Goal: Task Accomplishment & Management: Manage account settings

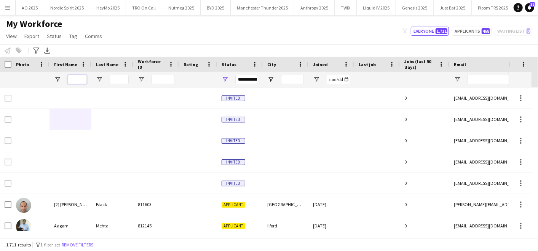
click at [78, 79] on input "First Name Filter Input" at bounding box center [77, 79] width 19 height 9
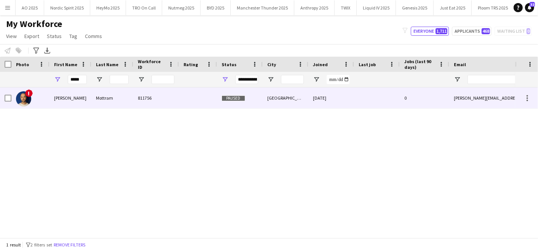
click at [82, 99] on div "Shaan" at bounding box center [71, 98] width 42 height 21
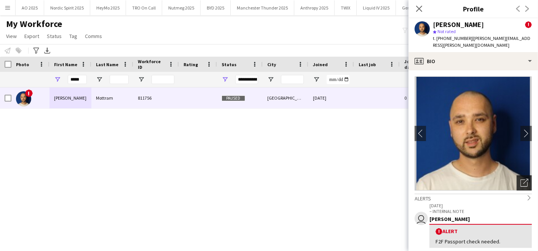
click at [521, 179] on icon "Open photos pop-in" at bounding box center [525, 183] width 8 height 8
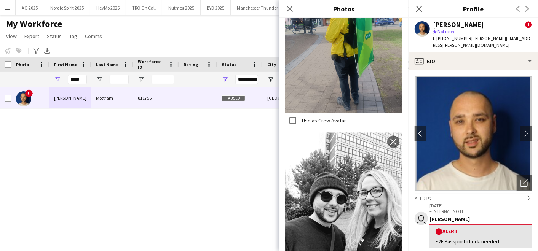
scroll to position [716, 0]
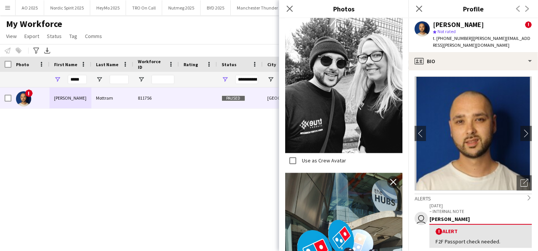
click at [193, 174] on div "! Shaan Mottram 811756 Paused Sheffield 28-07-2024 0 shaan.mottram@gmail.com" at bounding box center [257, 160] width 515 height 144
drag, startPoint x: 85, startPoint y: 77, endPoint x: -2, endPoint y: 64, distance: 87.5
click at [0, 64] on html "Menu Boards Boards Boards All jobs Status Workforce Workforce My Workforce Recr…" at bounding box center [269, 125] width 538 height 251
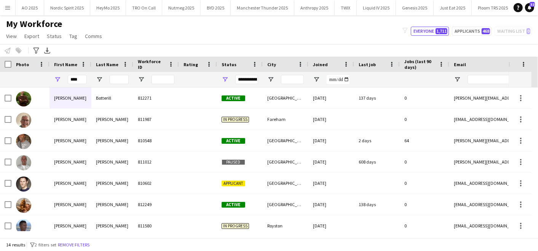
click at [155, 29] on div "My Workforce View Views Default view Compliance Log New view Update view Delete…" at bounding box center [269, 31] width 538 height 26
click at [83, 80] on input "****" at bounding box center [77, 79] width 19 height 9
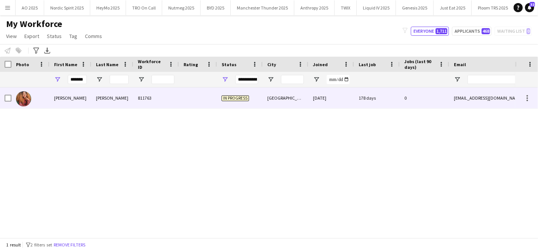
click at [90, 96] on div "Pauline" at bounding box center [71, 98] width 42 height 21
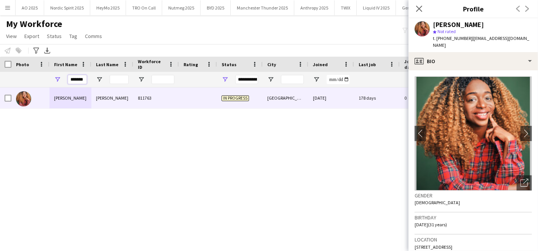
drag, startPoint x: 72, startPoint y: 79, endPoint x: 162, endPoint y: 63, distance: 91.6
click at [162, 63] on div "Workforce Details Photo First Name" at bounding box center [413, 72] width 826 height 31
type input "*"
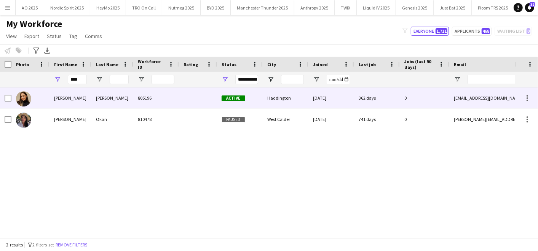
click at [130, 96] on div "Fabiani" at bounding box center [112, 98] width 42 height 21
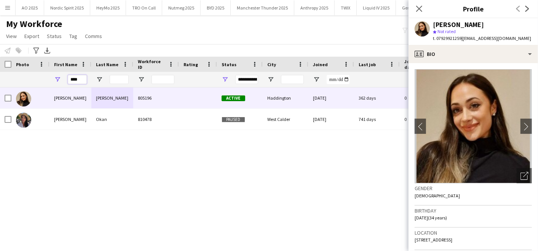
click at [76, 80] on input "****" at bounding box center [77, 79] width 19 height 9
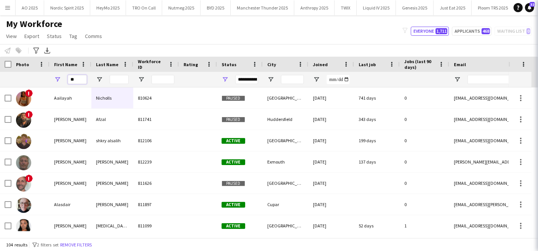
type input "*"
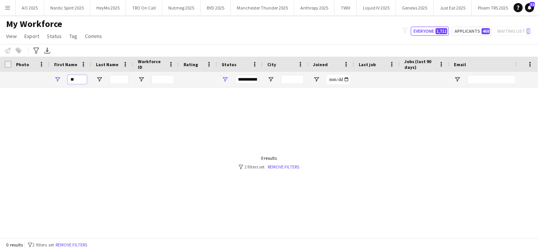
type input "*"
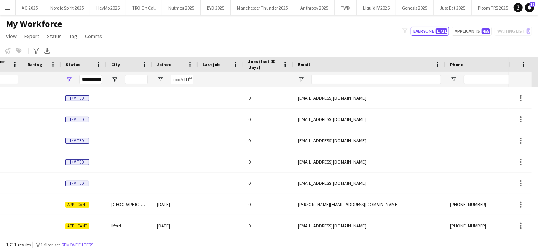
scroll to position [0, 0]
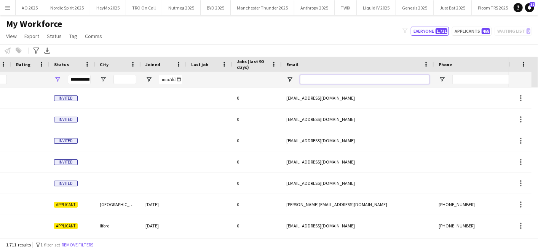
click at [325, 81] on input "Email Filter Input" at bounding box center [365, 79] width 130 height 9
paste input "**********"
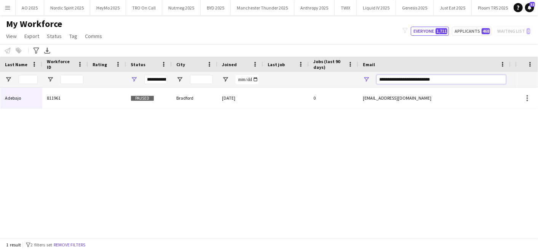
scroll to position [0, 89]
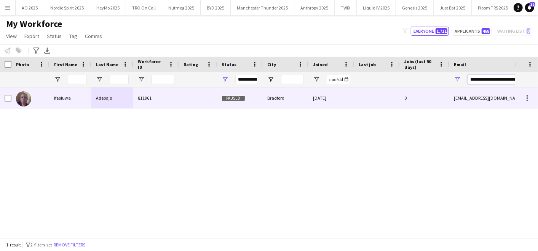
type input "**********"
click at [73, 101] on div "Ifeoluwa" at bounding box center [71, 98] width 42 height 21
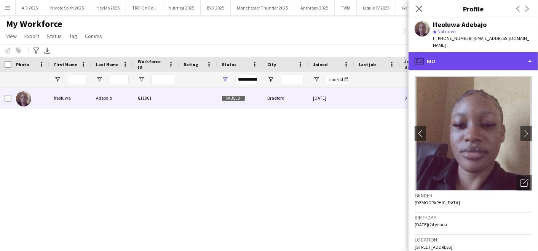
click at [453, 59] on div "profile Bio" at bounding box center [474, 61] width 130 height 18
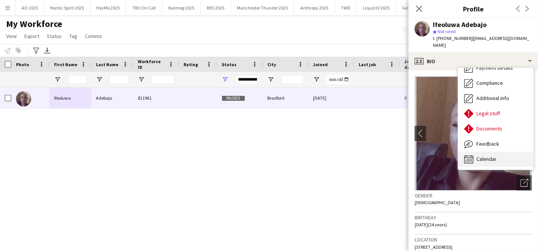
click at [486, 156] on span "Calendar" at bounding box center [487, 159] width 20 height 7
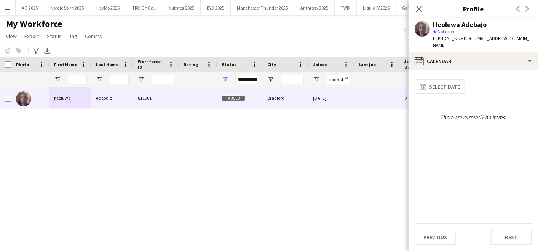
click at [331, 148] on div "Adebajo 811961 Paused Bradford 03-10-2024 0 adebajoifeoluwa21@gmail.com Ifeoluwa" at bounding box center [257, 160] width 515 height 144
click at [181, 152] on div "Adebajo 811961 Paused Bradford 03-10-2024 0 adebajoifeoluwa21@gmail.com Ifeoluwa" at bounding box center [257, 160] width 515 height 144
click at [90, 7] on button "HeyMo 2025 Close" at bounding box center [108, 7] width 36 height 15
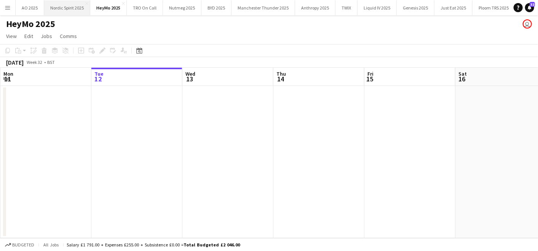
click at [71, 7] on button "Nordic Spirit 2025 Close" at bounding box center [67, 7] width 46 height 15
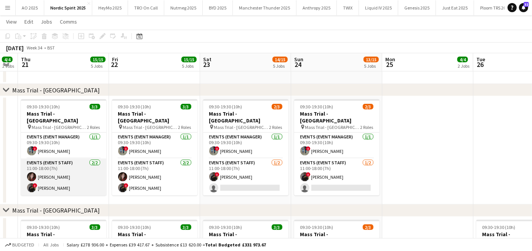
click at [72, 168] on app-card-role "Events (Event Staff) 2/2 11:00-18:00 (7h) Dee cole ! Christopher O Omotoso" at bounding box center [63, 177] width 85 height 37
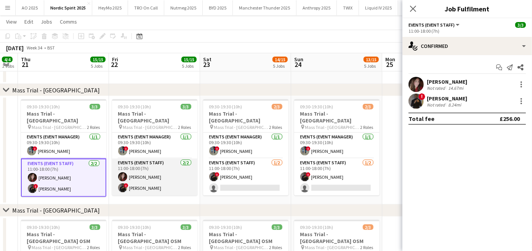
click at [143, 163] on app-card-role "Events (Event Staff) 2/2 11:00-18:00 (7h) Dee cole ! Christopher O Omotoso" at bounding box center [154, 177] width 85 height 37
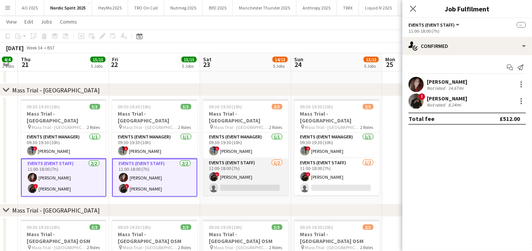
click at [262, 160] on app-card-role "Events (Event Staff) 1/2 11:00-18:00 (7h) ! Christopher O Omotoso single-neutra…" at bounding box center [245, 177] width 85 height 37
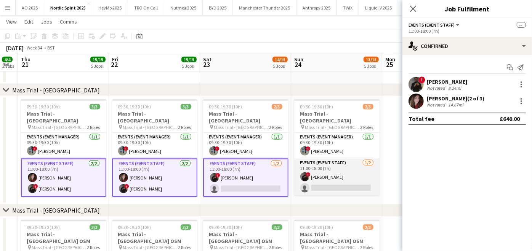
click at [305, 161] on app-card-role "Events (Event Staff) 1/2 11:00-18:00 (7h) ! Christopher O Omotoso single-neutra…" at bounding box center [336, 177] width 85 height 37
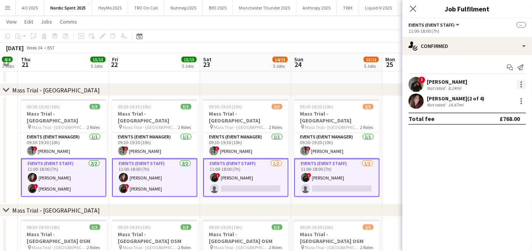
click at [521, 85] on div at bounding box center [521, 84] width 9 height 9
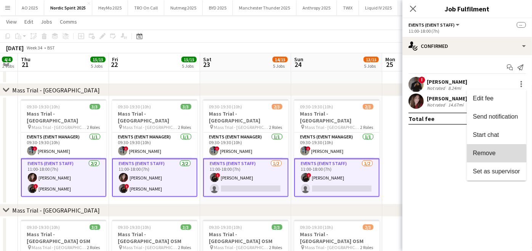
click at [493, 157] on span "Remove" at bounding box center [484, 153] width 23 height 6
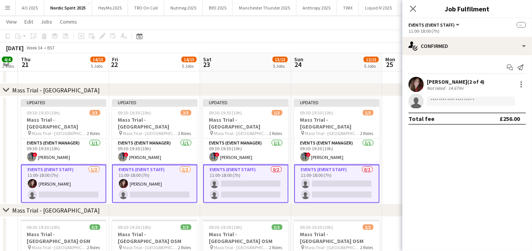
click at [397, 137] on app-date-cell at bounding box center [427, 150] width 91 height 109
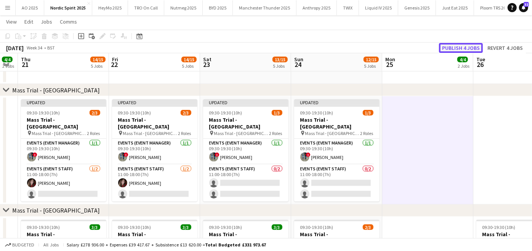
click at [458, 43] on button "Publish 4 jobs" at bounding box center [461, 48] width 44 height 10
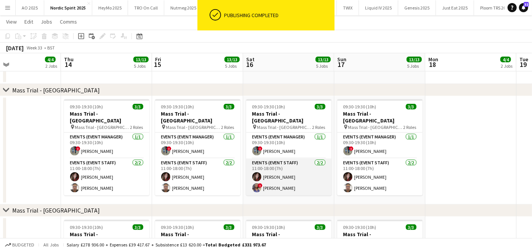
click at [267, 172] on app-card-role "Events (Event Staff) 2/2 11:00-18:00 (7h) Dee cole ! Omobolanle Adeyemo" at bounding box center [288, 177] width 85 height 37
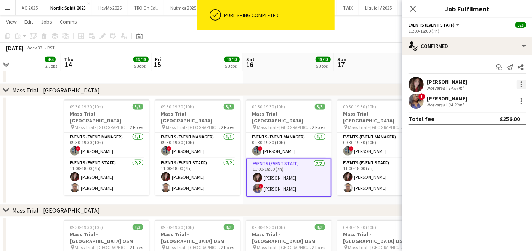
click at [521, 85] on div at bounding box center [521, 84] width 9 height 9
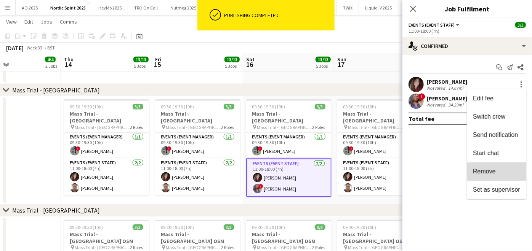
click at [493, 172] on span "Remove" at bounding box center [484, 171] width 23 height 6
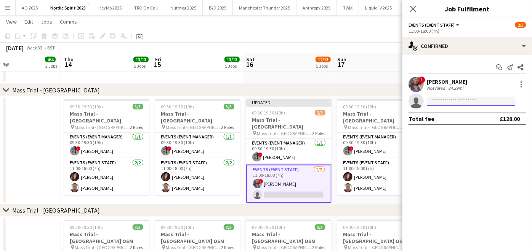
click at [442, 102] on input at bounding box center [471, 101] width 88 height 9
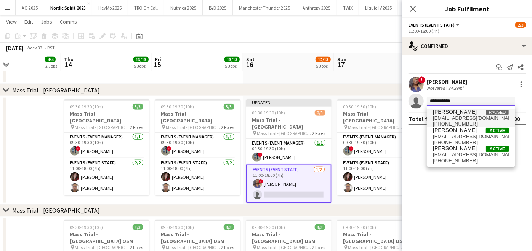
type input "**********"
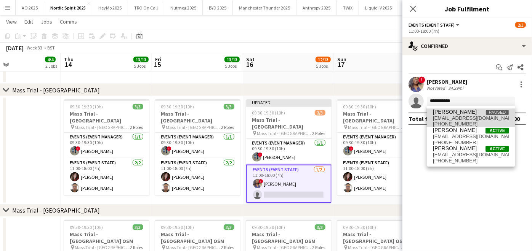
click at [442, 118] on span "charlottetilley9987@gmail.com" at bounding box center [471, 118] width 76 height 6
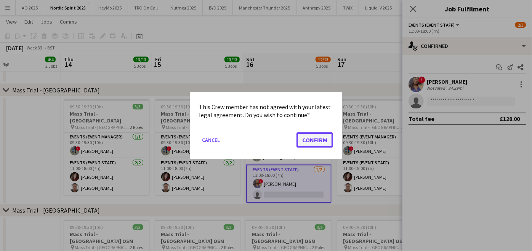
click at [319, 141] on button "Confirm" at bounding box center [314, 140] width 37 height 15
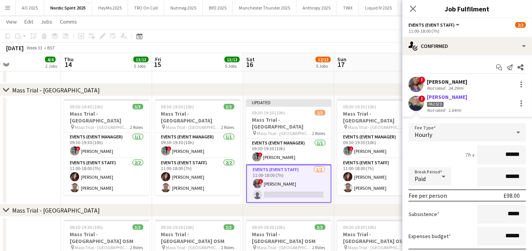
scroll to position [55, 0]
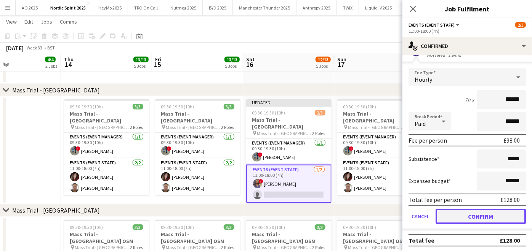
click at [456, 219] on button "Confirm" at bounding box center [480, 216] width 90 height 15
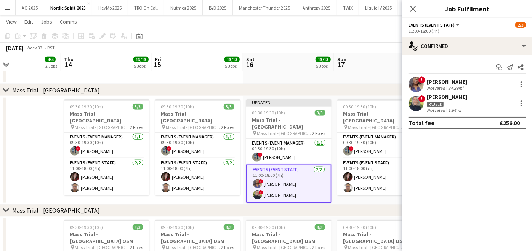
scroll to position [0, 0]
click at [368, 194] on app-date-cell "09:30-19:30 (10h) 3/3 Mass Trial - Leeds pin Mass Trial - Leeds 2 Roles Events …" at bounding box center [379, 150] width 91 height 109
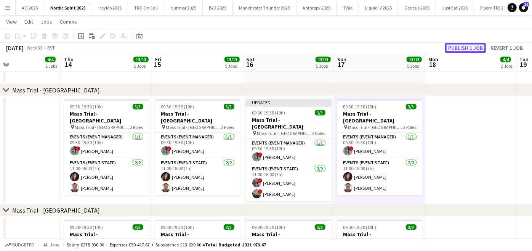
click at [465, 49] on button "Publish 1 job" at bounding box center [465, 48] width 41 height 10
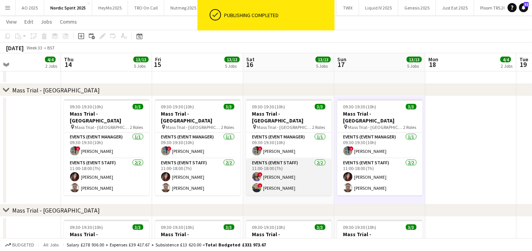
click at [273, 181] on app-card-role "Events (Event Staff) 2/2 11:00-18:00 (7h) ! Omobolanle Adeyemo ! Charlotte Till…" at bounding box center [288, 177] width 85 height 37
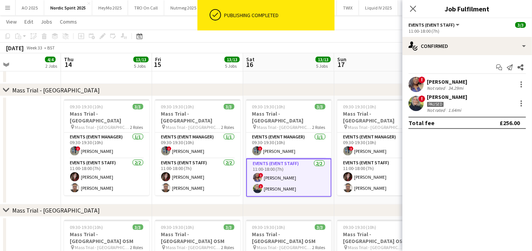
click at [434, 95] on div "[PERSON_NAME]" at bounding box center [447, 97] width 40 height 7
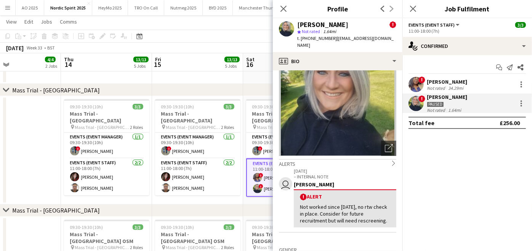
scroll to position [35, 0]
click at [238, 200] on app-date-cell "09:30-19:30 (10h) 3/3 Mass Trial - Leeds pin Mass Trial - Leeds 2 Roles Events …" at bounding box center [197, 150] width 91 height 109
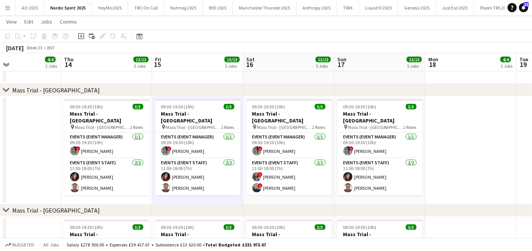
scroll to position [499, 0]
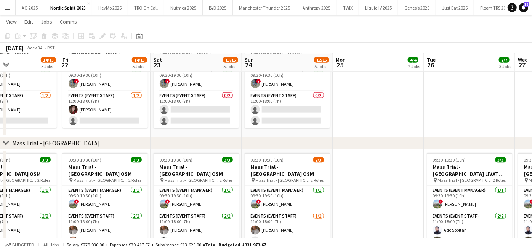
scroll to position [0, 242]
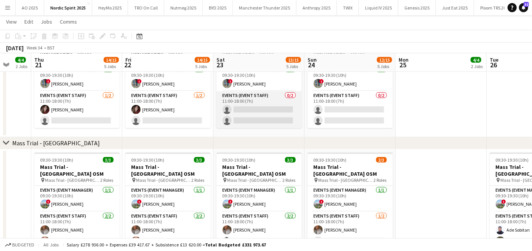
click at [260, 112] on app-card-role "Events (Event Staff) 0/2 11:00-18:00 (7h) single-neutral-actions single-neutral…" at bounding box center [258, 109] width 85 height 37
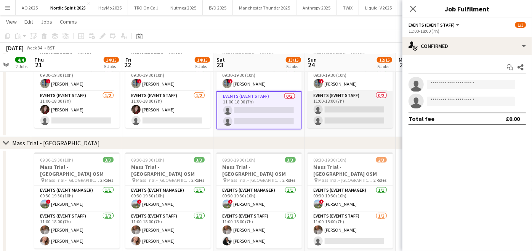
click at [358, 109] on app-card-role "Events (Event Staff) 0/2 11:00-18:00 (7h) single-neutral-actions single-neutral…" at bounding box center [349, 109] width 85 height 37
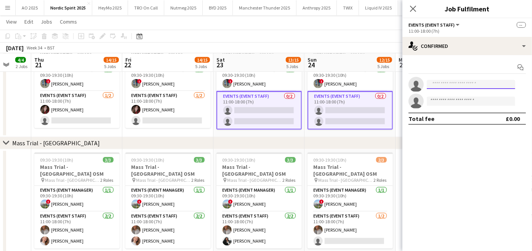
click at [462, 82] on input at bounding box center [471, 84] width 88 height 9
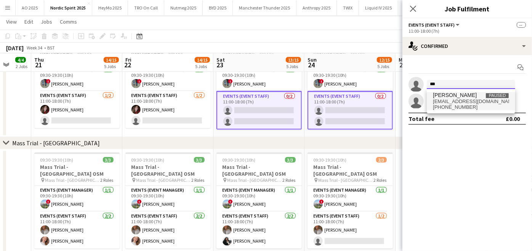
type input "***"
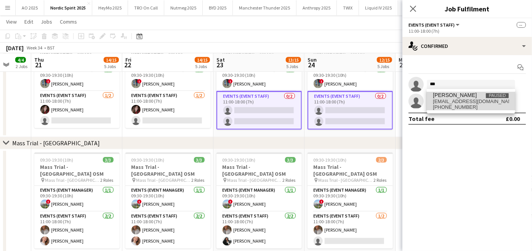
click at [459, 94] on span "[PERSON_NAME]" at bounding box center [455, 95] width 44 height 6
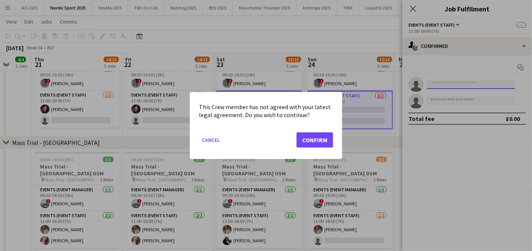
scroll to position [0, 0]
click at [320, 138] on button "Confirm" at bounding box center [314, 140] width 37 height 15
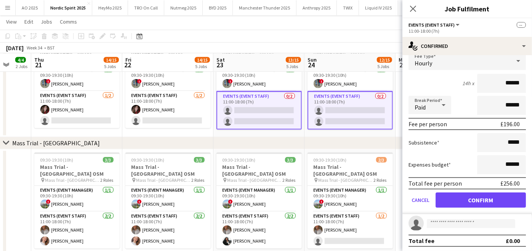
scroll to position [55, 0]
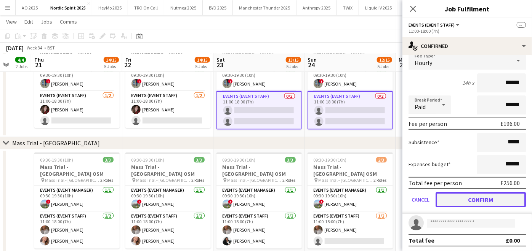
click at [454, 202] on button "Confirm" at bounding box center [480, 199] width 90 height 15
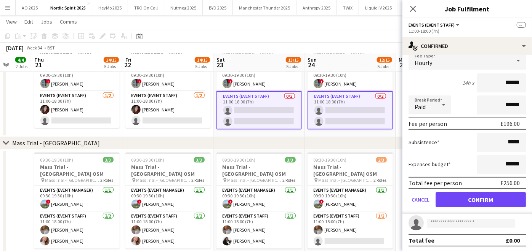
scroll to position [0, 0]
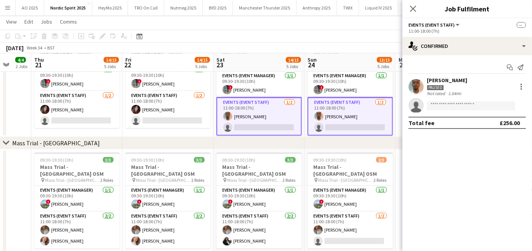
click at [363, 141] on div "chevron-right Mass Trial - [GEOGRAPHIC_DATA]" at bounding box center [266, 144] width 532 height 12
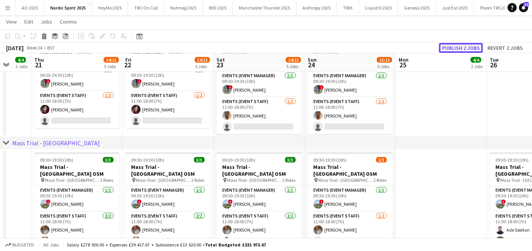
click at [464, 47] on button "Publish 2 jobs" at bounding box center [461, 48] width 44 height 10
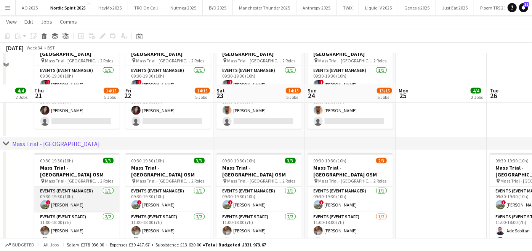
scroll to position [595, 0]
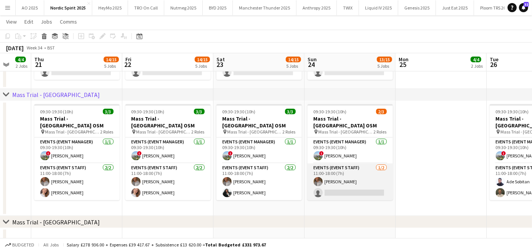
click at [349, 179] on app-card-role "Events (Event Staff) [DATE] 11:00-18:00 (7h) [PERSON_NAME] single-neutral-actio…" at bounding box center [349, 182] width 85 height 37
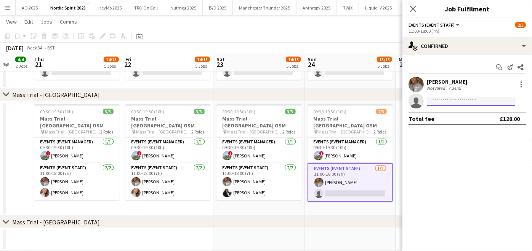
click at [478, 98] on input at bounding box center [471, 101] width 88 height 9
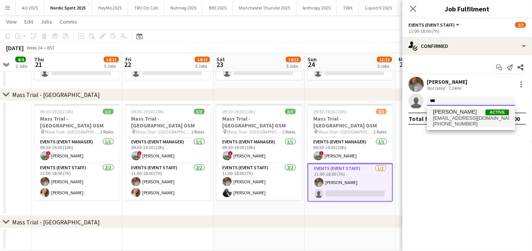
type input "***"
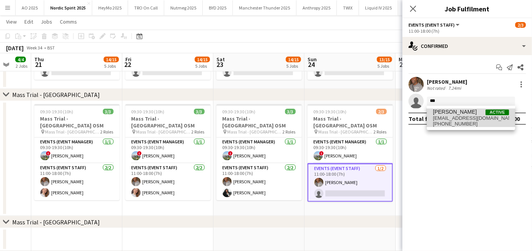
click at [467, 117] on span "[EMAIL_ADDRESS][DOMAIN_NAME]" at bounding box center [471, 118] width 76 height 6
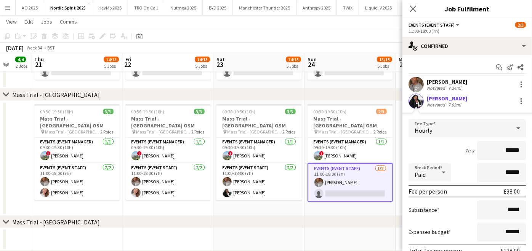
scroll to position [51, 0]
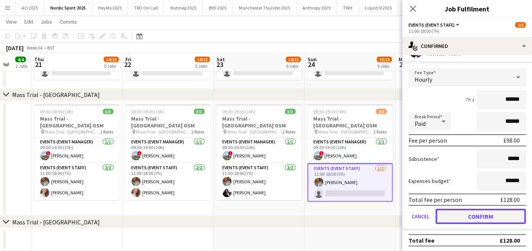
click at [464, 216] on button "Confirm" at bounding box center [480, 216] width 90 height 15
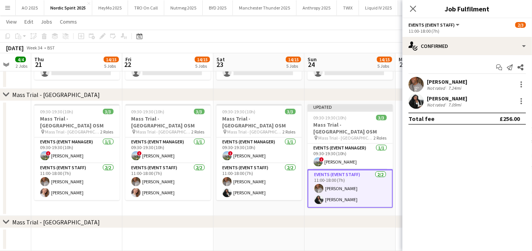
scroll to position [0, 0]
click at [349, 214] on app-date-cell "Updated 09:30-19:30 (10h) 3/3 Mass Trial - [GEOGRAPHIC_DATA] OSM pin Mass Trial…" at bounding box center [349, 158] width 91 height 115
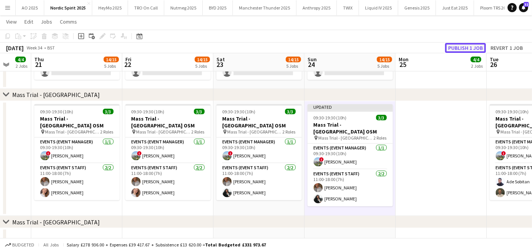
click at [453, 46] on button "Publish 1 job" at bounding box center [465, 48] width 41 height 10
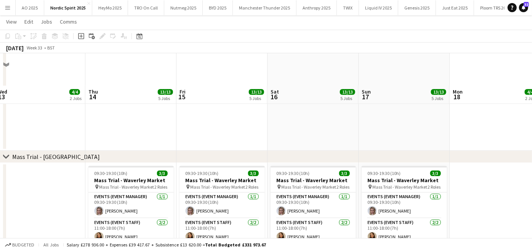
scroll to position [1203, 0]
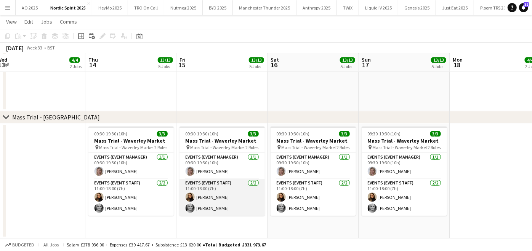
click at [212, 191] on app-card-role "Events (Event Staff) [DATE] 11:00-18:00 (7h) [PERSON_NAME] [PERSON_NAME]" at bounding box center [221, 197] width 85 height 37
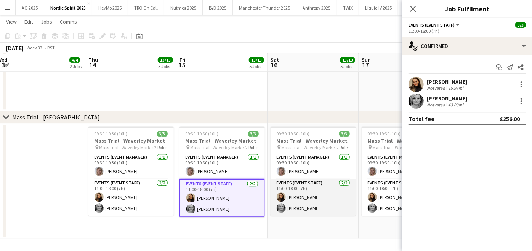
click at [297, 205] on app-card-role "Events (Event Staff) [DATE] 11:00-18:00 (7h) [PERSON_NAME] [PERSON_NAME]" at bounding box center [312, 197] width 85 height 37
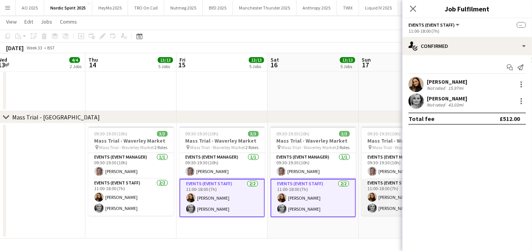
click at [383, 199] on app-card-role "Events (Event Staff) [DATE] 11:00-18:00 (7h) [PERSON_NAME] [PERSON_NAME]" at bounding box center [403, 197] width 85 height 37
click at [517, 81] on div at bounding box center [521, 84] width 9 height 9
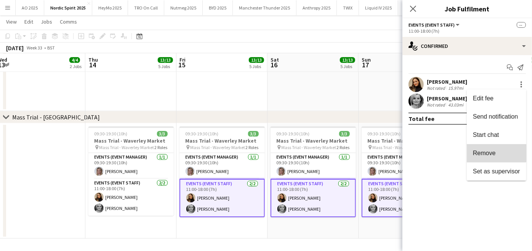
click at [493, 153] on span "Remove" at bounding box center [484, 153] width 23 height 6
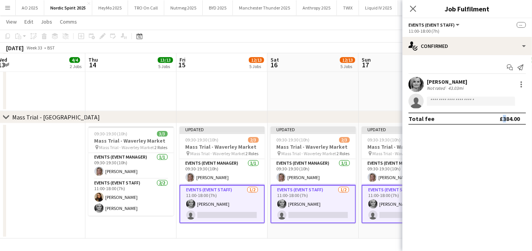
click at [493, 153] on mat-expansion-panel "check Confirmed Start chat Send notification [PERSON_NAME] Not rated 43.03mi si…" at bounding box center [467, 153] width 130 height 196
click at [184, 228] on app-date-cell "Updated 09:30-19:30 (10h) 2/3 Mass Trial - Waverley Market pin Mass Trial - Wav…" at bounding box center [221, 180] width 91 height 115
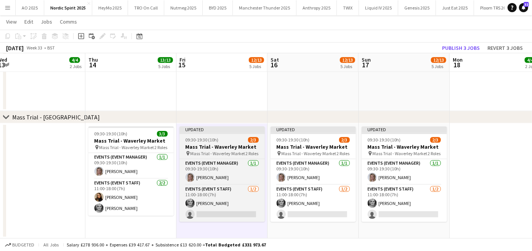
click at [206, 140] on span "09:30-19:30 (10h)" at bounding box center [202, 140] width 33 height 6
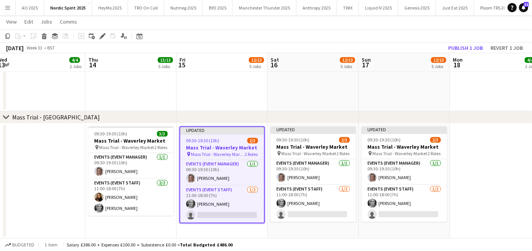
click at [208, 227] on app-date-cell "Updated 09:30-19:30 (10h) 2/3 Mass Trial - Waverley Market pin Mass Trial - Wav…" at bounding box center [221, 180] width 91 height 115
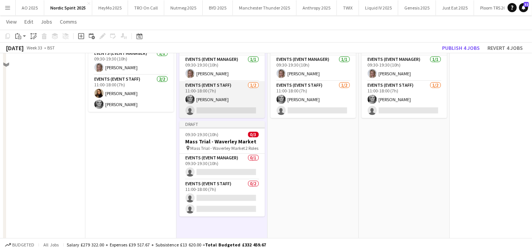
scroll to position [1308, 0]
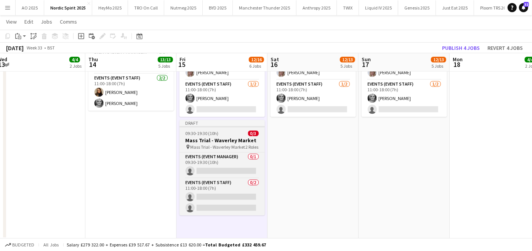
click at [203, 134] on span "09:30-19:30 (10h)" at bounding box center [202, 134] width 33 height 6
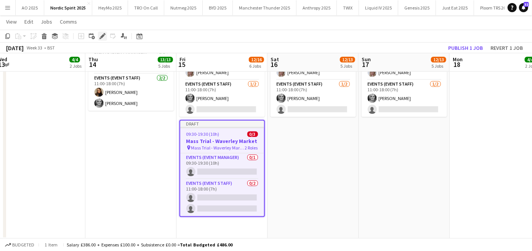
click at [100, 32] on div "Edit" at bounding box center [102, 36] width 9 height 9
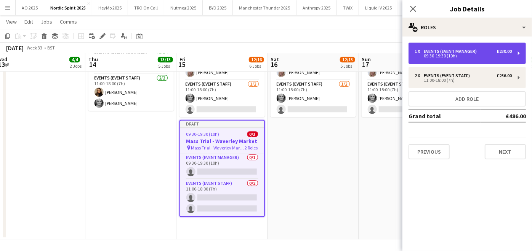
click at [422, 51] on div "1 x" at bounding box center [418, 51] width 9 height 5
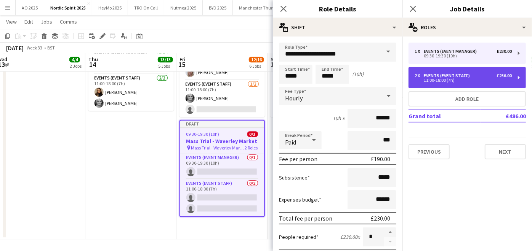
click at [424, 85] on div "2 x Events (Event Staff) £256.00 11:00-18:00 (7h)" at bounding box center [466, 77] width 117 height 21
type input "**********"
type input "*****"
type input "******"
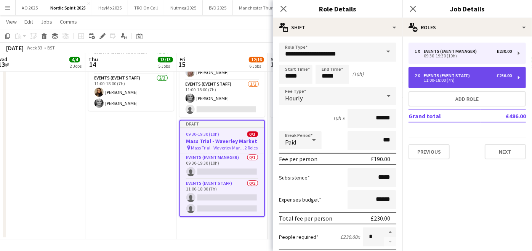
type input "******"
type input "*"
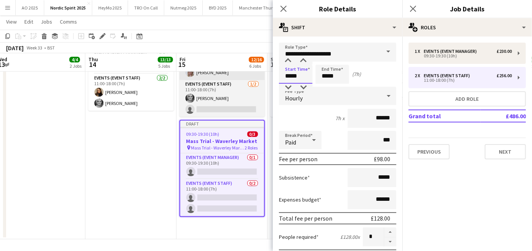
drag, startPoint x: 307, startPoint y: 76, endPoint x: 251, endPoint y: 72, distance: 56.2
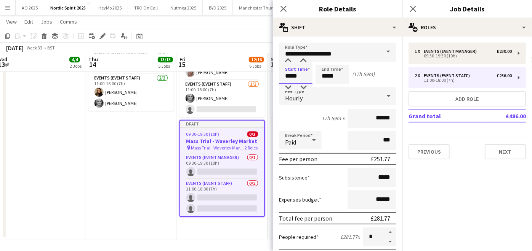
type input "*****"
click at [339, 79] on input "*****" at bounding box center [332, 74] width 34 height 19
type input "*****"
click at [309, 122] on div "0h 1m x ******" at bounding box center [337, 118] width 117 height 19
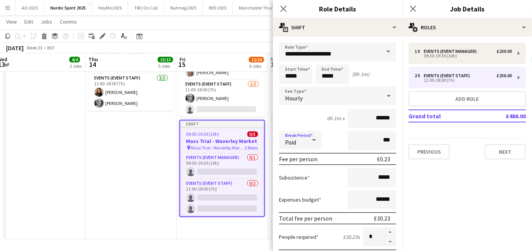
click at [309, 133] on div at bounding box center [313, 140] width 15 height 15
click at [299, 162] on span "Paid" at bounding box center [300, 160] width 30 height 7
click at [323, 98] on div "Hourly" at bounding box center [330, 96] width 102 height 18
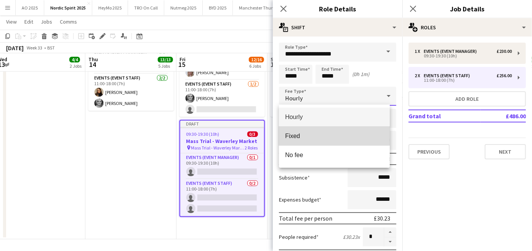
click at [312, 134] on span "Fixed" at bounding box center [334, 136] width 99 height 7
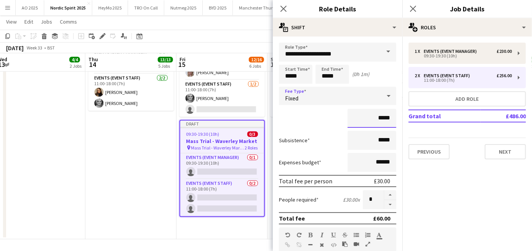
click at [374, 117] on input "*****" at bounding box center [371, 118] width 49 height 19
type input "******"
click at [384, 205] on button "button" at bounding box center [390, 205] width 12 height 10
type input "*"
click at [326, 126] on div "******" at bounding box center [337, 118] width 117 height 19
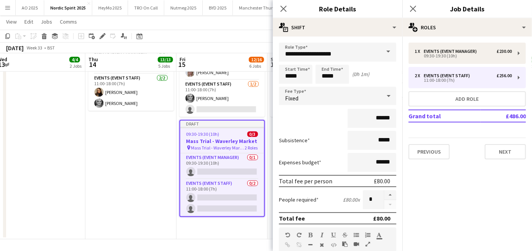
click at [505, 142] on div "Previous Next" at bounding box center [466, 149] width 117 height 22
click at [505, 149] on button "Next" at bounding box center [505, 151] width 41 height 15
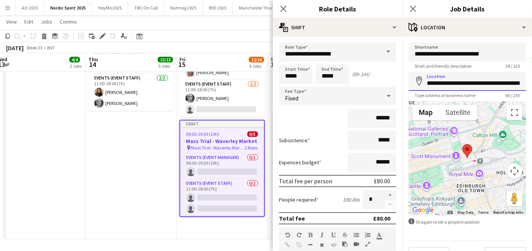
scroll to position [0, 74]
drag, startPoint x: 428, startPoint y: 87, endPoint x: 540, endPoint y: 104, distance: 112.9
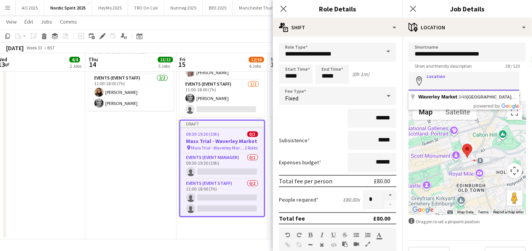
scroll to position [0, 0]
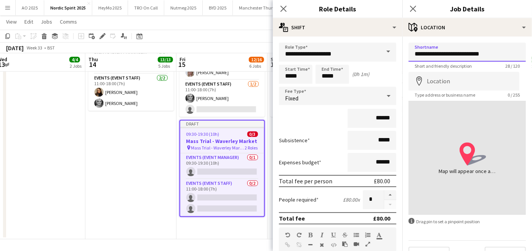
drag, startPoint x: 497, startPoint y: 55, endPoint x: 444, endPoint y: 55, distance: 53.3
click at [444, 55] on input "**********" at bounding box center [466, 52] width 117 height 19
drag, startPoint x: 507, startPoint y: 54, endPoint x: 361, endPoint y: 46, distance: 146.1
click at [497, 54] on input "**********" at bounding box center [466, 52] width 117 height 19
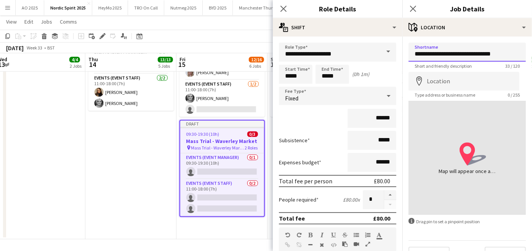
drag, startPoint x: 500, startPoint y: 54, endPoint x: 397, endPoint y: 52, distance: 102.9
drag, startPoint x: 415, startPoint y: 53, endPoint x: 520, endPoint y: 59, distance: 104.9
click at [520, 59] on form "**********" at bounding box center [467, 153] width 130 height 220
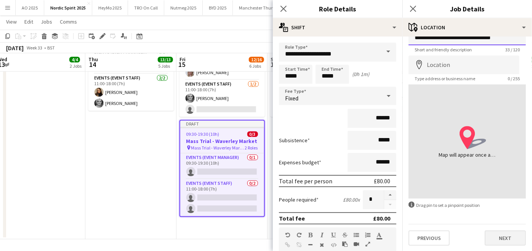
type input "**********"
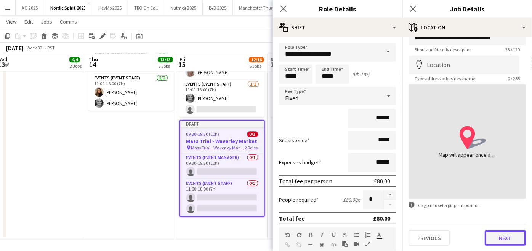
click at [491, 238] on button "Next" at bounding box center [505, 238] width 41 height 15
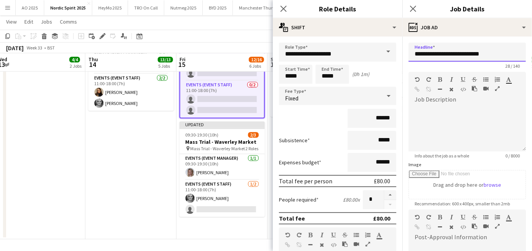
drag, startPoint x: 488, startPoint y: 54, endPoint x: 381, endPoint y: 38, distance: 109.0
drag, startPoint x: 493, startPoint y: 51, endPoint x: 412, endPoint y: 52, distance: 80.4
click at [412, 52] on input "**********" at bounding box center [466, 52] width 117 height 19
paste input "*****"
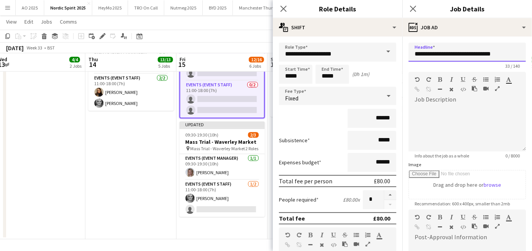
scroll to position [124, 0]
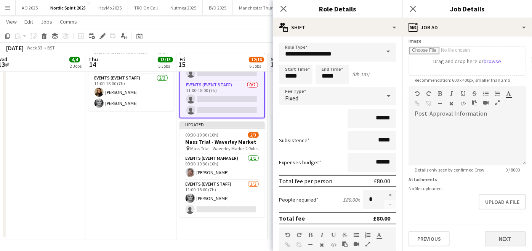
type input "**********"
click at [496, 239] on button "Next" at bounding box center [505, 239] width 41 height 15
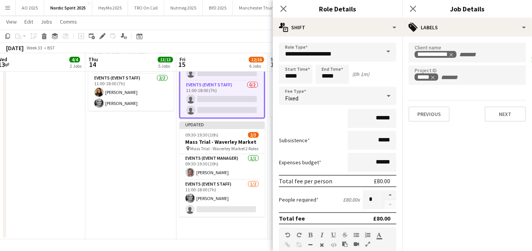
scroll to position [0, 0]
drag, startPoint x: 497, startPoint y: 123, endPoint x: 498, endPoint y: 115, distance: 8.0
click at [498, 115] on div "**********" at bounding box center [467, 82] width 130 height 91
click at [498, 115] on button "Next" at bounding box center [505, 114] width 41 height 15
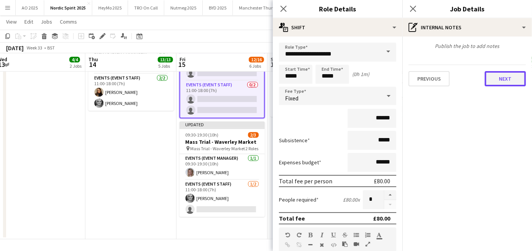
click at [499, 77] on button "Next" at bounding box center [505, 78] width 41 height 15
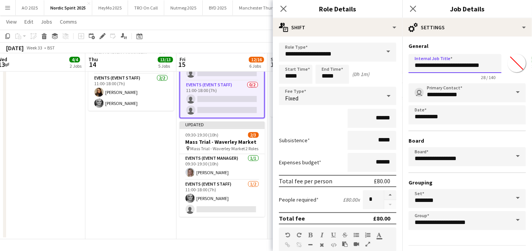
drag, startPoint x: 411, startPoint y: 66, endPoint x: 506, endPoint y: 77, distance: 95.1
click at [506, 77] on div "**********" at bounding box center [466, 65] width 117 height 29
type input "*"
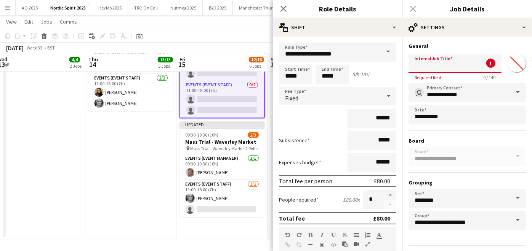
paste input "**********"
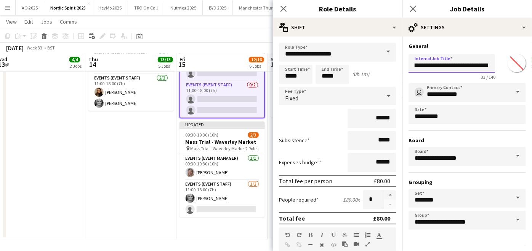
scroll to position [20, 0]
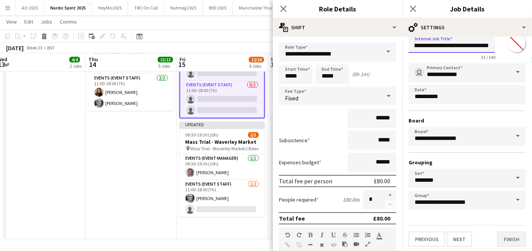
type input "**********"
click at [507, 236] on button "Finish" at bounding box center [511, 239] width 29 height 15
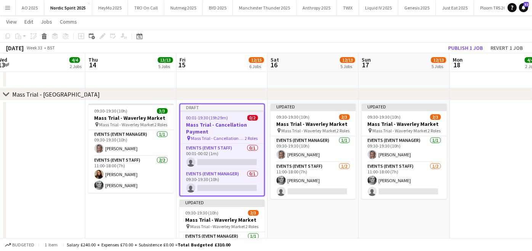
scroll to position [1227, 0]
click at [225, 115] on span "00:01-19:30 (19h29m)" at bounding box center [207, 117] width 42 height 6
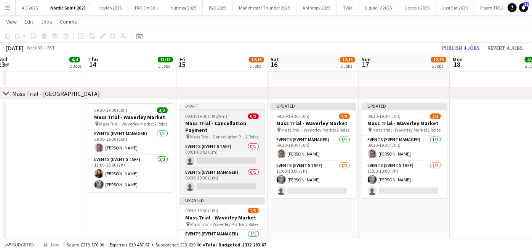
click at [225, 115] on span "00:01-19:30 (19h29m)" at bounding box center [207, 117] width 42 height 6
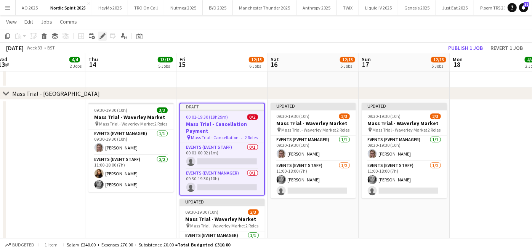
click at [106, 37] on div "Edit" at bounding box center [102, 36] width 9 height 9
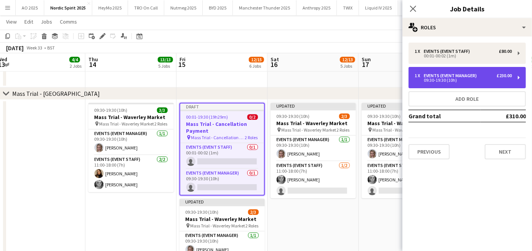
click at [469, 77] on div "Events (Event Manager)" at bounding box center [452, 75] width 56 height 5
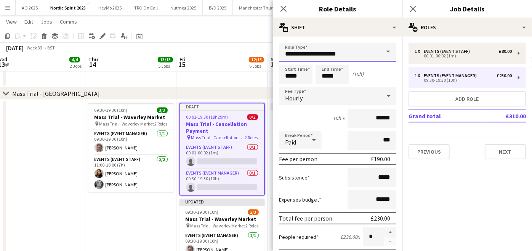
click at [370, 46] on input "**********" at bounding box center [337, 52] width 117 height 19
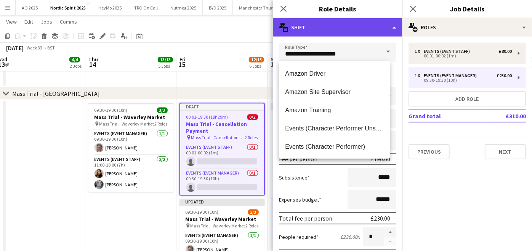
click at [371, 34] on div "multiple-actions-text Shift" at bounding box center [338, 27] width 130 height 18
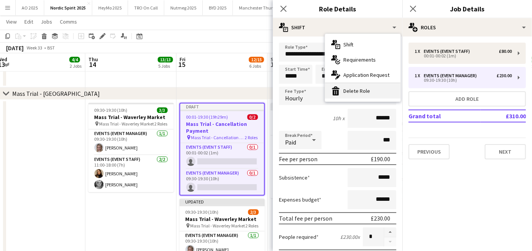
click at [360, 93] on div "bin-2 Delete Role" at bounding box center [362, 90] width 75 height 15
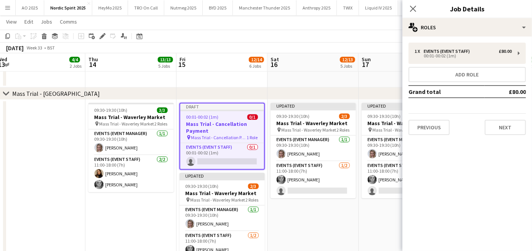
click at [134, 223] on app-date-cell "09:30-19:30 (10h) 3/3 Mass Trial - Waverley Market pin Mass Trial - Waverley Ma…" at bounding box center [130, 210] width 91 height 221
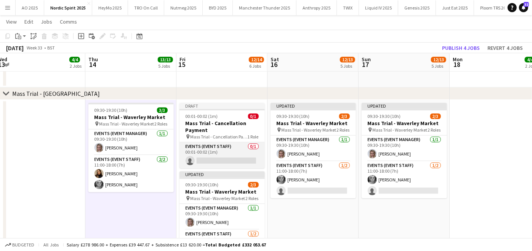
click at [222, 161] on app-card-role "Events (Event Staff) 0/1 00:01-00:02 (1m) single-neutral-actions" at bounding box center [221, 155] width 85 height 26
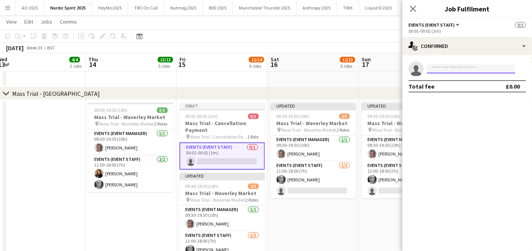
click at [440, 72] on input at bounding box center [471, 68] width 88 height 9
type input "*"
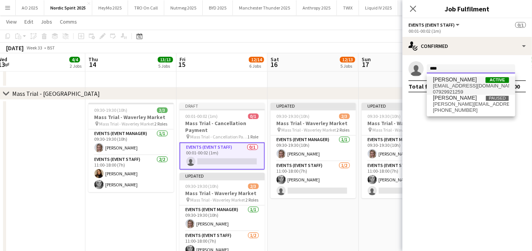
type input "****"
click at [445, 86] on span "[EMAIL_ADDRESS][DOMAIN_NAME]" at bounding box center [471, 86] width 76 height 6
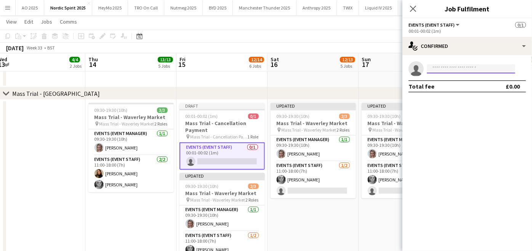
scroll to position [0, 0]
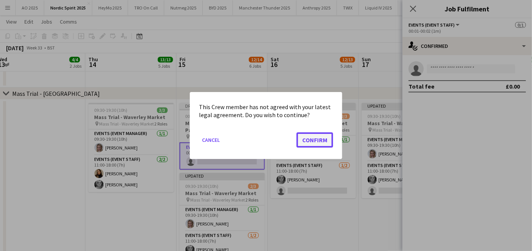
click at [318, 145] on button "Confirm" at bounding box center [314, 140] width 37 height 15
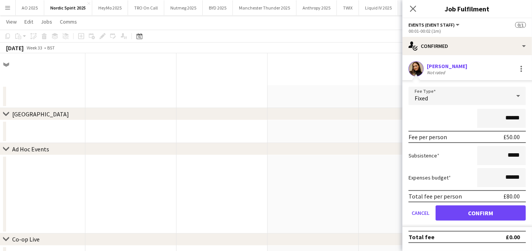
scroll to position [1227, 0]
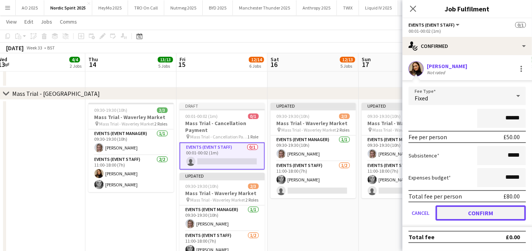
click at [447, 211] on button "Confirm" at bounding box center [480, 213] width 90 height 15
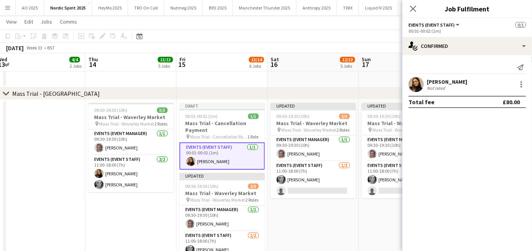
click at [347, 225] on app-date-cell "Updated 09:30-19:30 (10h) 2/3 Mass Trial - Waverley Market pin Mass Trial - Wav…" at bounding box center [312, 210] width 91 height 221
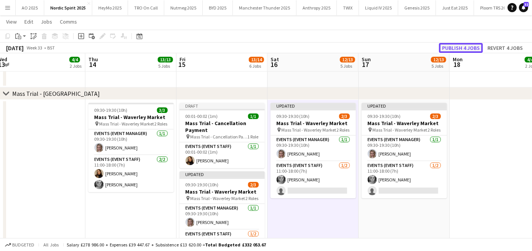
click at [467, 52] on button "Publish 4 jobs" at bounding box center [461, 48] width 44 height 10
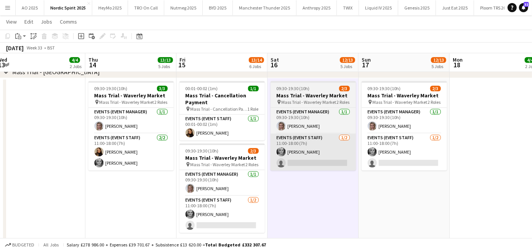
scroll to position [1248, 0]
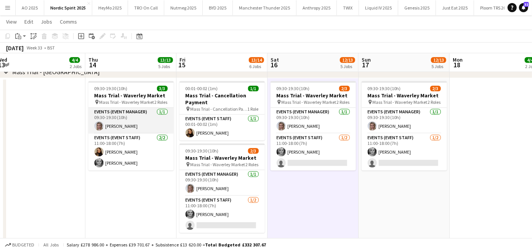
click at [125, 123] on app-card-role "Events (Event Manager) [DATE] 09:30-19:30 (10h) [PERSON_NAME]" at bounding box center [130, 121] width 85 height 26
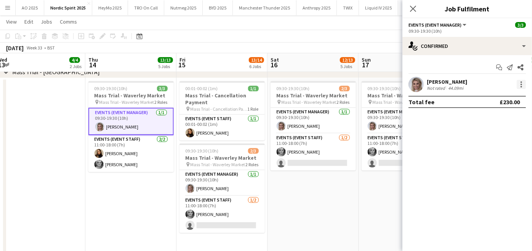
click at [521, 87] on div at bounding box center [521, 87] width 2 height 2
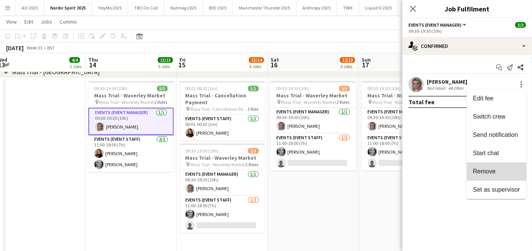
click at [489, 178] on button "Remove" at bounding box center [496, 172] width 59 height 18
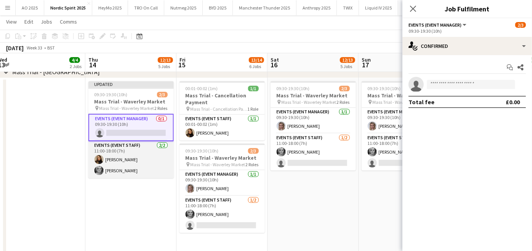
click at [131, 172] on app-card-role "Events (Event Staff) [DATE] 11:00-18:00 (7h) [PERSON_NAME] [PERSON_NAME]" at bounding box center [130, 159] width 85 height 37
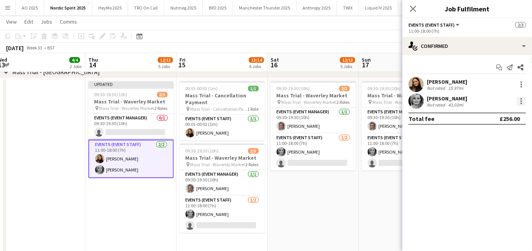
click at [520, 98] on div at bounding box center [521, 101] width 9 height 9
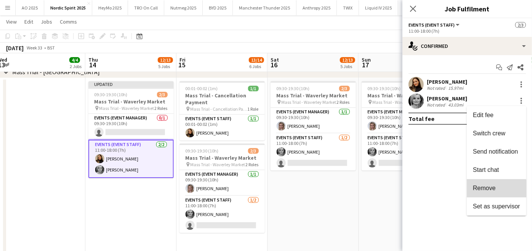
click at [480, 190] on span "Remove" at bounding box center [484, 188] width 23 height 6
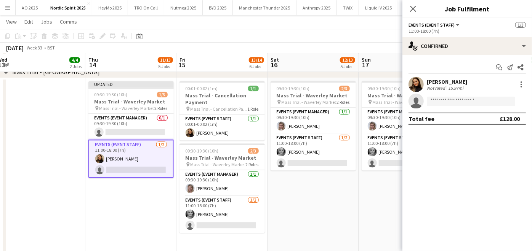
click at [128, 206] on app-date-cell "Updated 09:30-19:30 (10h) 1/3 Mass Trial - Waverley Market pin Mass Trial - Wav…" at bounding box center [130, 170] width 91 height 184
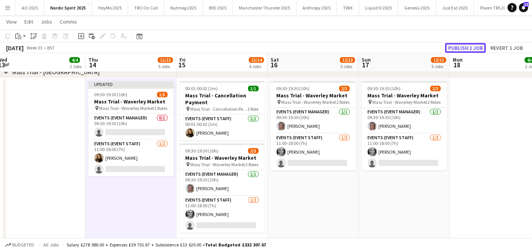
click at [456, 49] on button "Publish 1 job" at bounding box center [465, 48] width 41 height 10
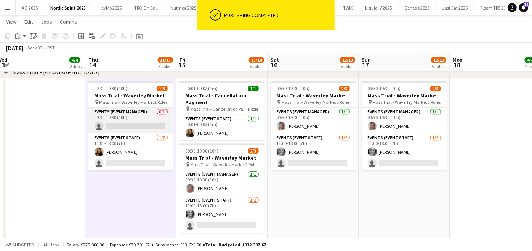
click at [134, 123] on app-card-role "Events (Event Manager) 0/1 09:30-19:30 (10h) single-neutral-actions" at bounding box center [130, 121] width 85 height 26
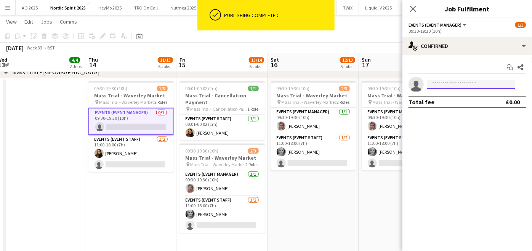
click at [441, 82] on input at bounding box center [471, 84] width 88 height 9
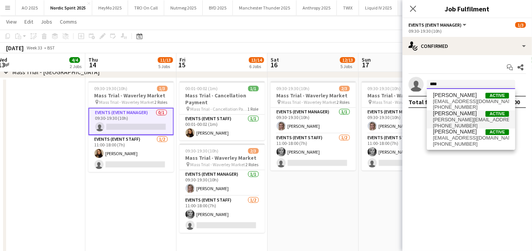
type input "****"
click at [442, 124] on span "[PHONE_NUMBER]" at bounding box center [471, 126] width 76 height 6
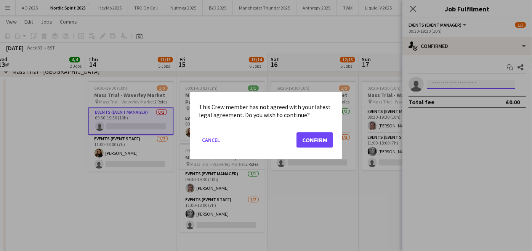
scroll to position [0, 0]
click at [308, 141] on button "Confirm" at bounding box center [314, 140] width 37 height 15
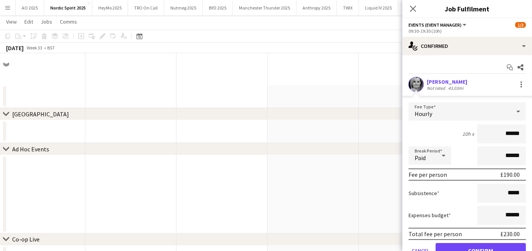
scroll to position [1248, 0]
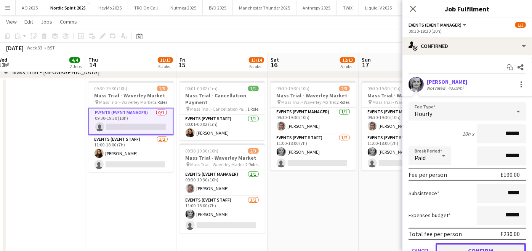
click at [449, 243] on button "Confirm" at bounding box center [480, 250] width 90 height 15
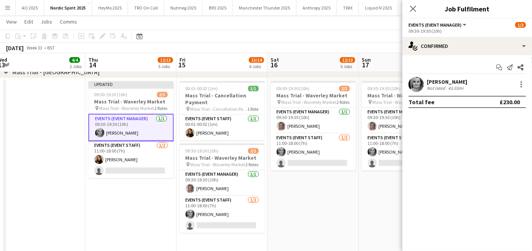
click at [347, 210] on app-date-cell "09:30-19:30 (10h) 2/3 Mass Trial - Waverley Market pin Mass Trial - Waverley Ma…" at bounding box center [312, 170] width 91 height 184
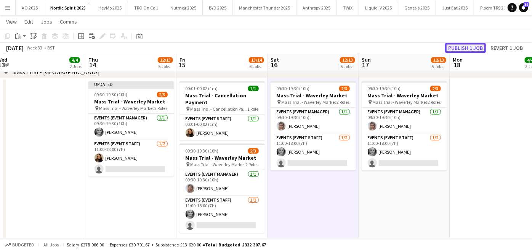
click at [473, 45] on button "Publish 1 job" at bounding box center [465, 48] width 41 height 10
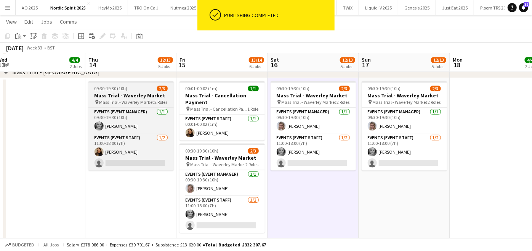
click at [123, 89] on span "09:30-19:30 (10h)" at bounding box center [110, 89] width 33 height 6
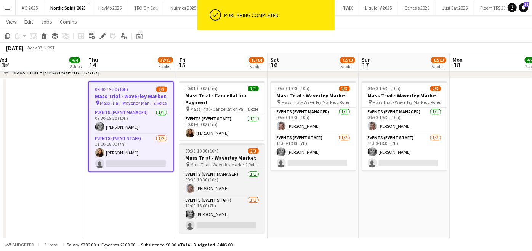
click at [208, 162] on span "Mass Trial - Waverley Market" at bounding box center [217, 165] width 55 height 6
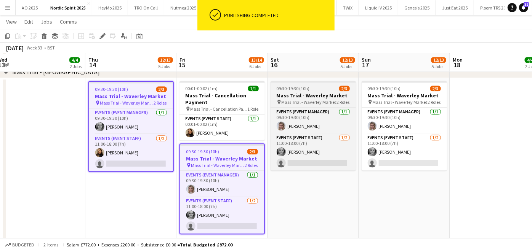
click at [313, 100] on span "Mass Trial - Waverley Market" at bounding box center [309, 102] width 55 height 6
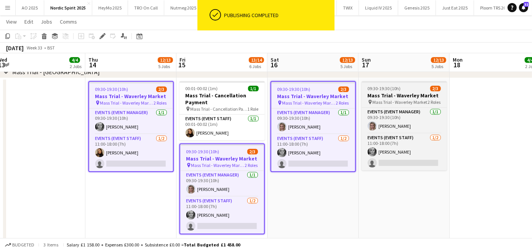
click at [376, 98] on h3 "Mass Trial - Waverley Market" at bounding box center [403, 95] width 85 height 7
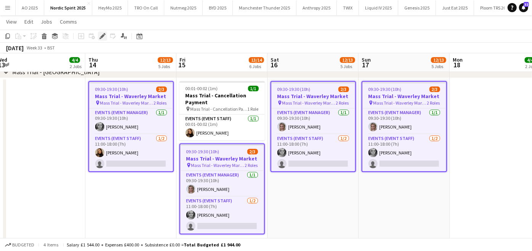
click at [104, 35] on icon "Edit" at bounding box center [102, 36] width 6 height 6
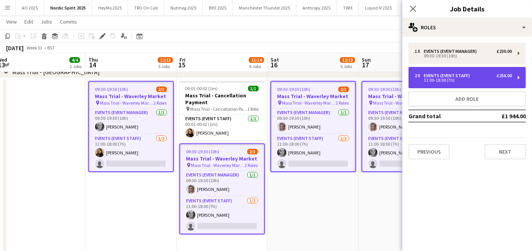
click at [434, 71] on div "2 x Events (Event Staff) £256.00 11:00-18:00 (7h)" at bounding box center [466, 77] width 117 height 21
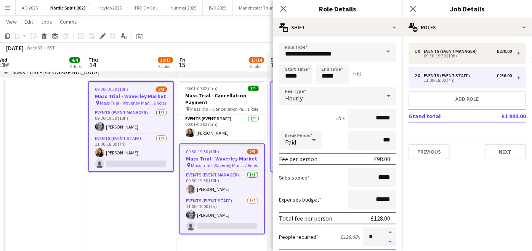
click at [386, 239] on button "button" at bounding box center [390, 243] width 12 height 10
type input "*"
click at [170, 208] on app-date-cell "09:30-19:30 (10h) 2/3 Mass Trial - Waverley Market pin Mass Trial - Waverley Ma…" at bounding box center [130, 170] width 91 height 184
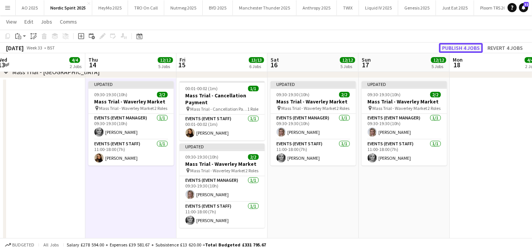
click at [449, 45] on button "Publish 4 jobs" at bounding box center [461, 48] width 44 height 10
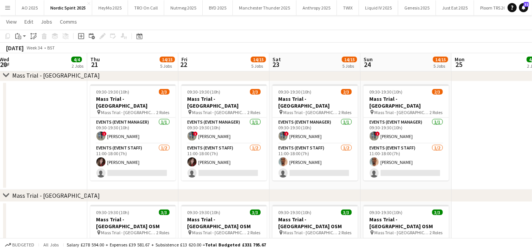
scroll to position [0, 200]
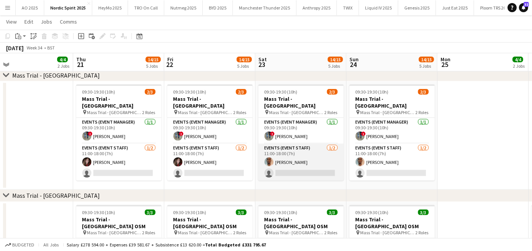
click at [286, 147] on app-card-role "Events (Event Staff) [DATE] 11:00-18:00 (7h) [PERSON_NAME] single-neutral-actio…" at bounding box center [300, 162] width 85 height 37
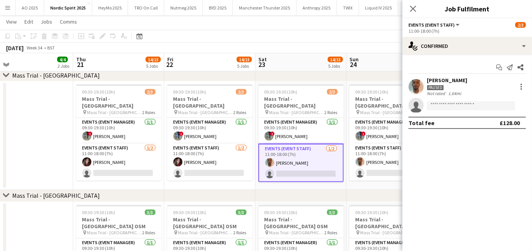
click at [450, 80] on div "[PERSON_NAME]" at bounding box center [447, 80] width 40 height 7
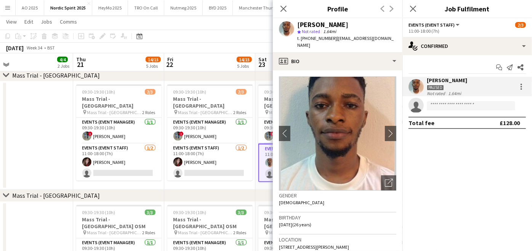
drag, startPoint x: 302, startPoint y: 26, endPoint x: 354, endPoint y: 27, distance: 51.8
click at [354, 27] on div "[PERSON_NAME]" at bounding box center [346, 24] width 99 height 7
copy div "[PERSON_NAME]"
drag, startPoint x: 335, startPoint y: 38, endPoint x: 385, endPoint y: 38, distance: 49.9
click at [385, 38] on span "| [EMAIL_ADDRESS][DOMAIN_NAME]" at bounding box center [345, 41] width 96 height 13
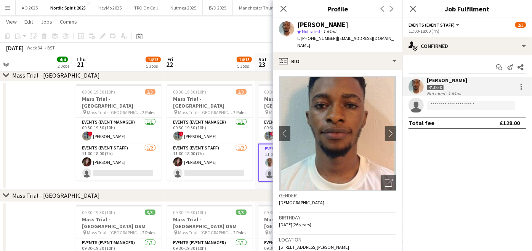
copy span "[EMAIL_ADDRESS][DOMAIN_NAME]"
drag, startPoint x: 307, startPoint y: 38, endPoint x: 330, endPoint y: 41, distance: 23.4
click at [330, 41] on span "t. [PHONE_NUMBER]" at bounding box center [317, 38] width 40 height 6
copy span "7443558292"
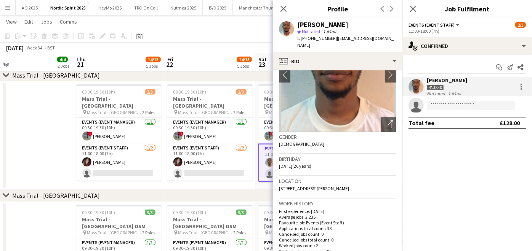
scroll to position [59, 0]
drag, startPoint x: 282, startPoint y: 179, endPoint x: 341, endPoint y: 185, distance: 58.9
click at [341, 185] on div "Location [STREET_ADDRESS][PERSON_NAME]" at bounding box center [337, 187] width 117 height 22
copy span "[STREET_ADDRESS][PERSON_NAME]"
click at [185, 187] on app-date-cell "09:30-19:30 (10h) 2/3 Mass Trial - [GEOGRAPHIC_DATA] pin Mass Trial - Leeds 2 R…" at bounding box center [209, 136] width 91 height 109
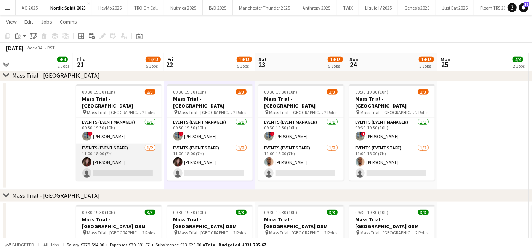
click at [124, 167] on app-card-role "Events (Event Staff) [DATE] 11:00-18:00 (7h) [PERSON_NAME] single-neutral-actio…" at bounding box center [118, 162] width 85 height 37
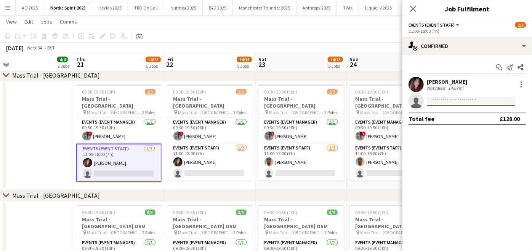
click at [454, 101] on input at bounding box center [471, 101] width 88 height 9
type input "*"
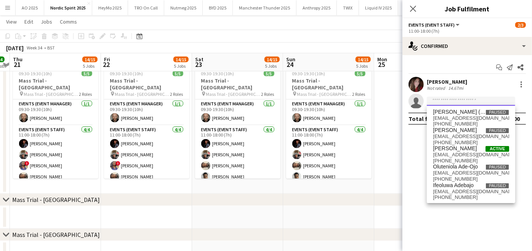
scroll to position [0, 263]
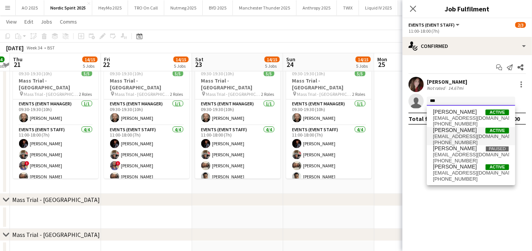
type input "***"
click at [441, 134] on span "[EMAIL_ADDRESS][DOMAIN_NAME]" at bounding box center [471, 137] width 76 height 6
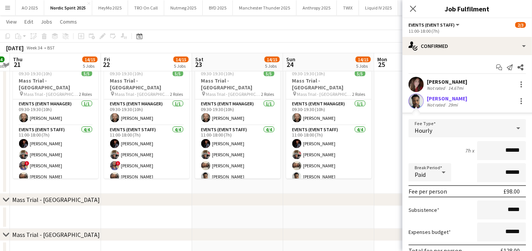
scroll to position [51, 0]
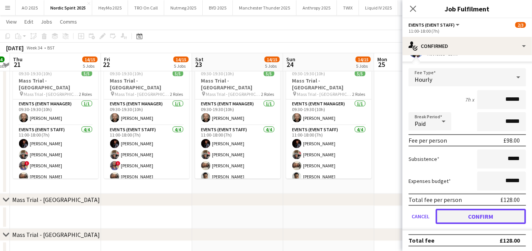
click at [455, 215] on button "Confirm" at bounding box center [480, 216] width 90 height 15
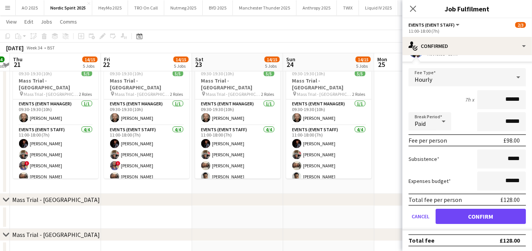
scroll to position [0, 0]
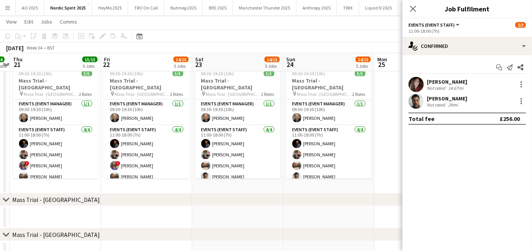
click at [320, 216] on app-date-cell at bounding box center [328, 217] width 91 height 23
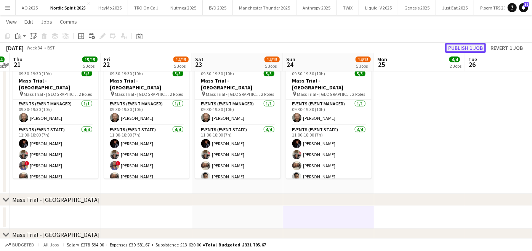
click at [455, 50] on button "Publish 1 job" at bounding box center [465, 48] width 41 height 10
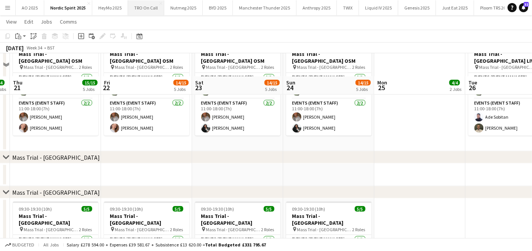
scroll to position [648, 0]
